Goal: Find contact information: Find contact information

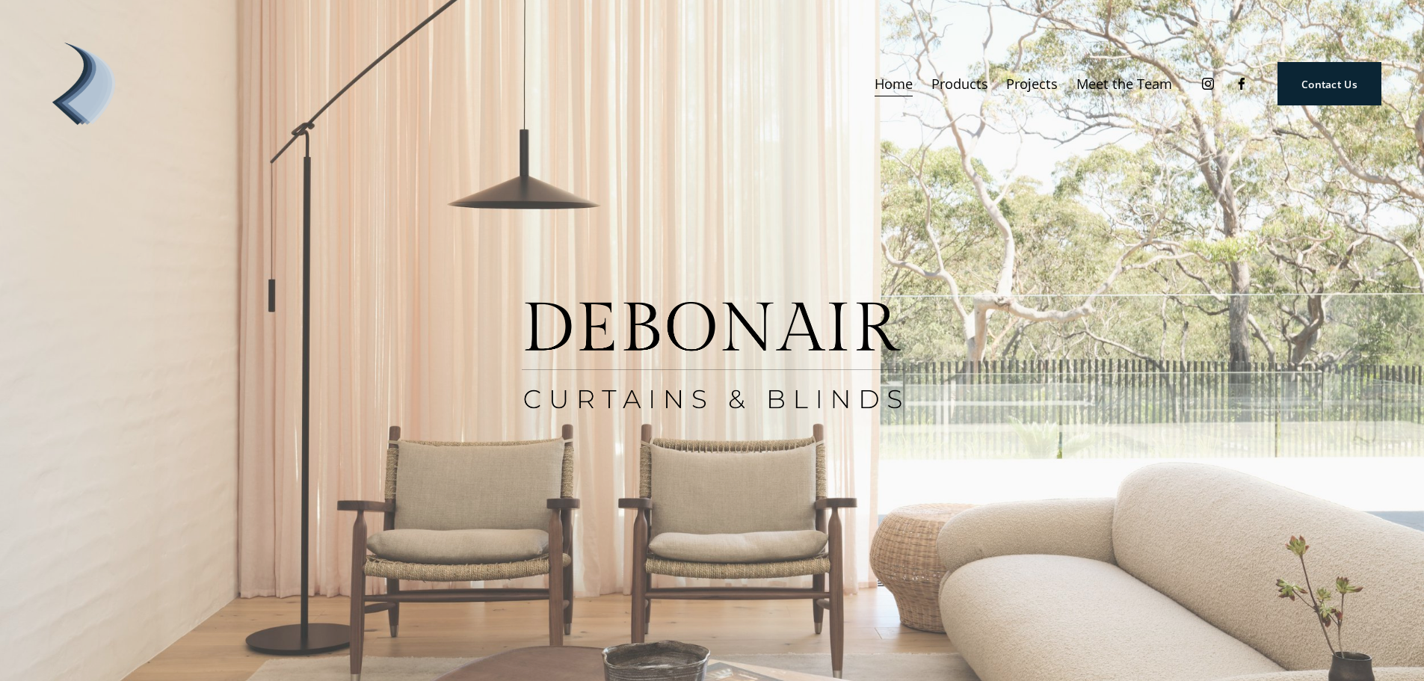
click at [1128, 84] on link "Meet the Team" at bounding box center [1125, 84] width 96 height 28
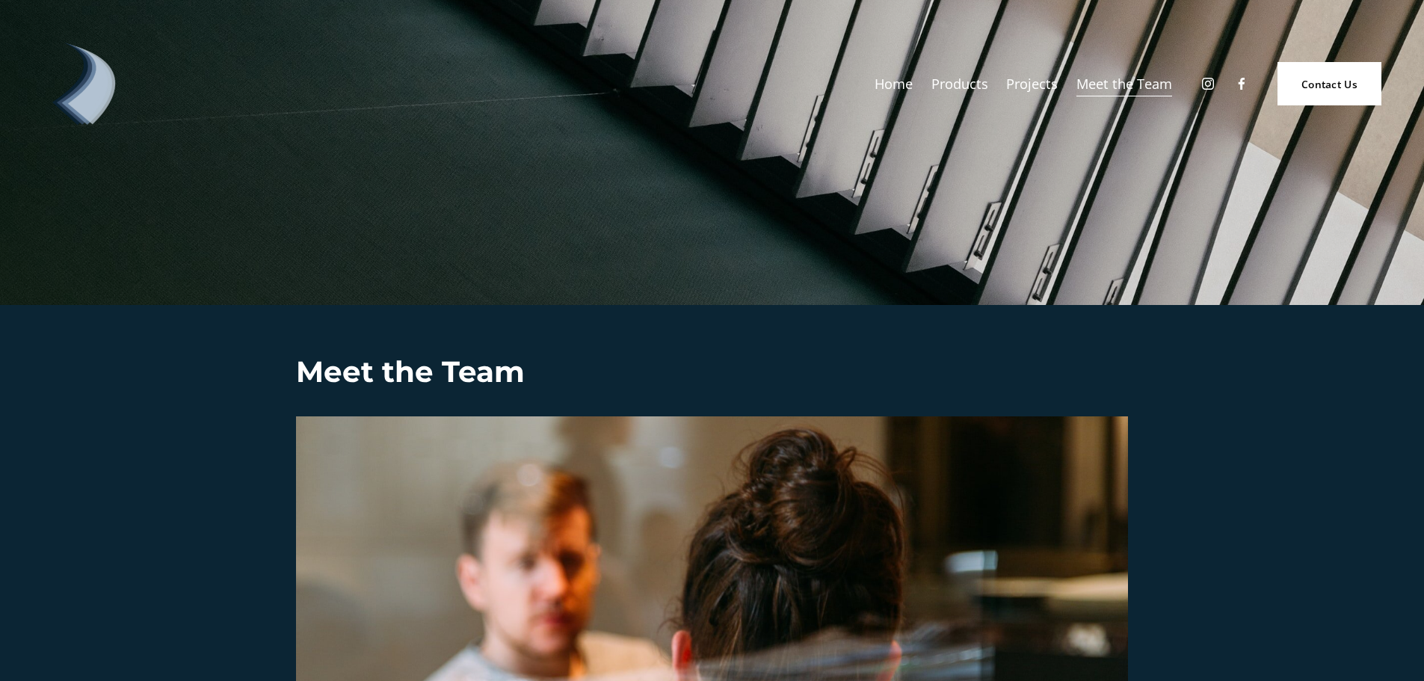
click at [597, 223] on div at bounding box center [712, 236] width 1424 height 137
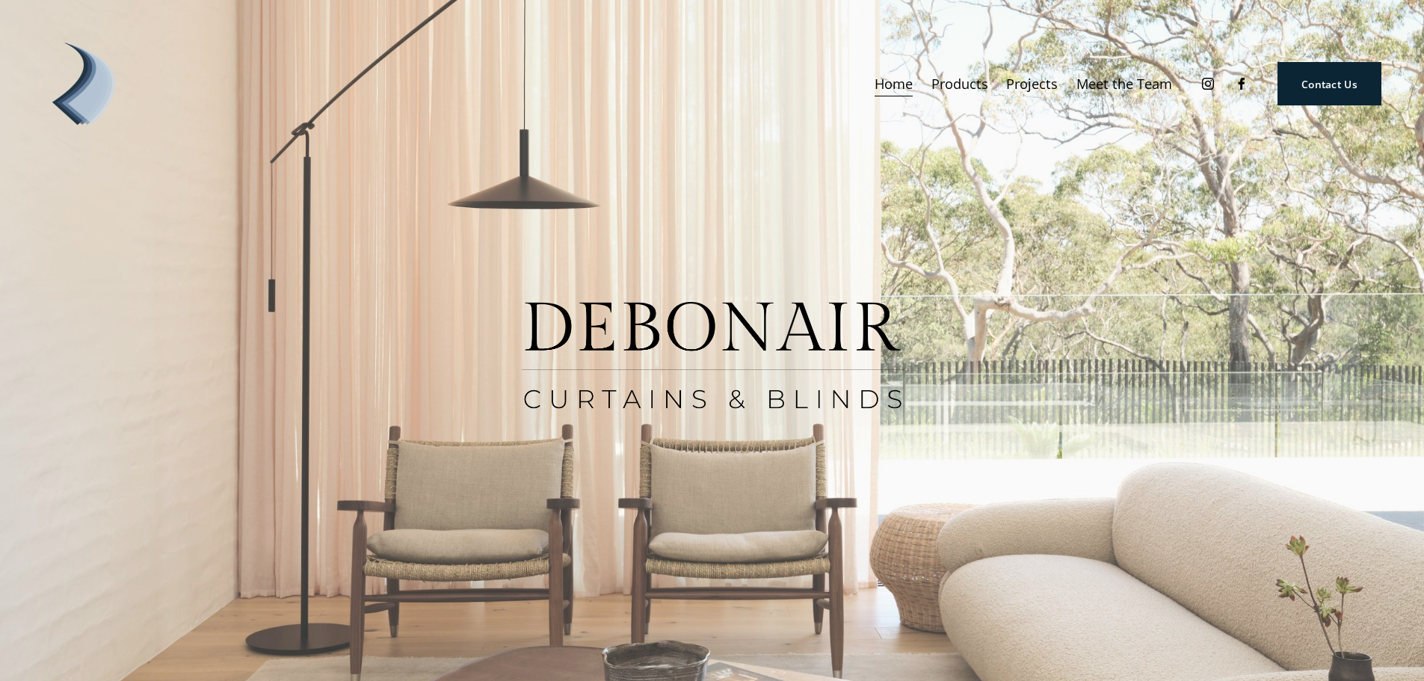
click at [1076, 259] on div at bounding box center [712, 341] width 1424 height 683
click at [1323, 87] on link "Contact Us" at bounding box center [1330, 83] width 104 height 43
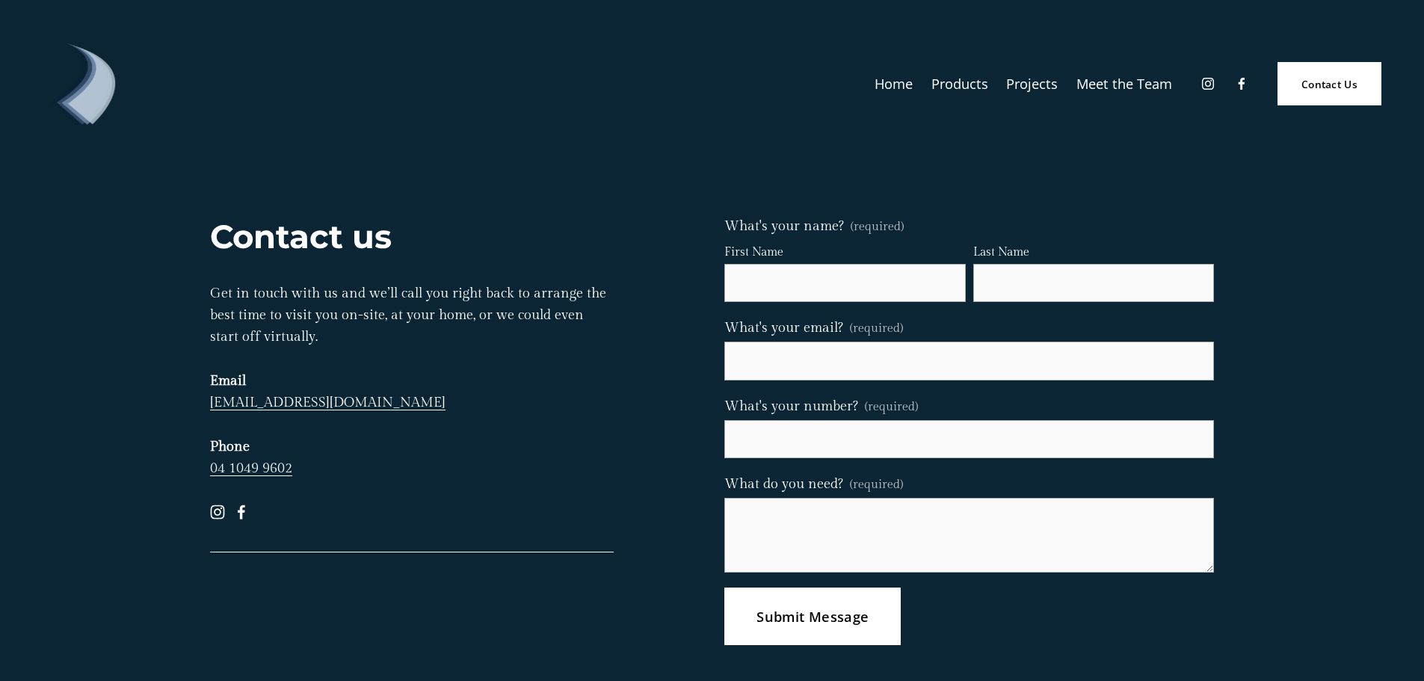
drag, startPoint x: 492, startPoint y: 396, endPoint x: 211, endPoint y: 405, distance: 281.3
click at [211, 405] on p "Get in touch with us and we’ll call you right back to arrange the best time to …" at bounding box center [412, 381] width 404 height 197
copy link "[EMAIL_ADDRESS][DOMAIN_NAME]"
click at [1358, 381] on div "Contact us Get in touch with us and we’ll call you right back to arrange the be…" at bounding box center [712, 429] width 1424 height 523
